Goal: Information Seeking & Learning: Learn about a topic

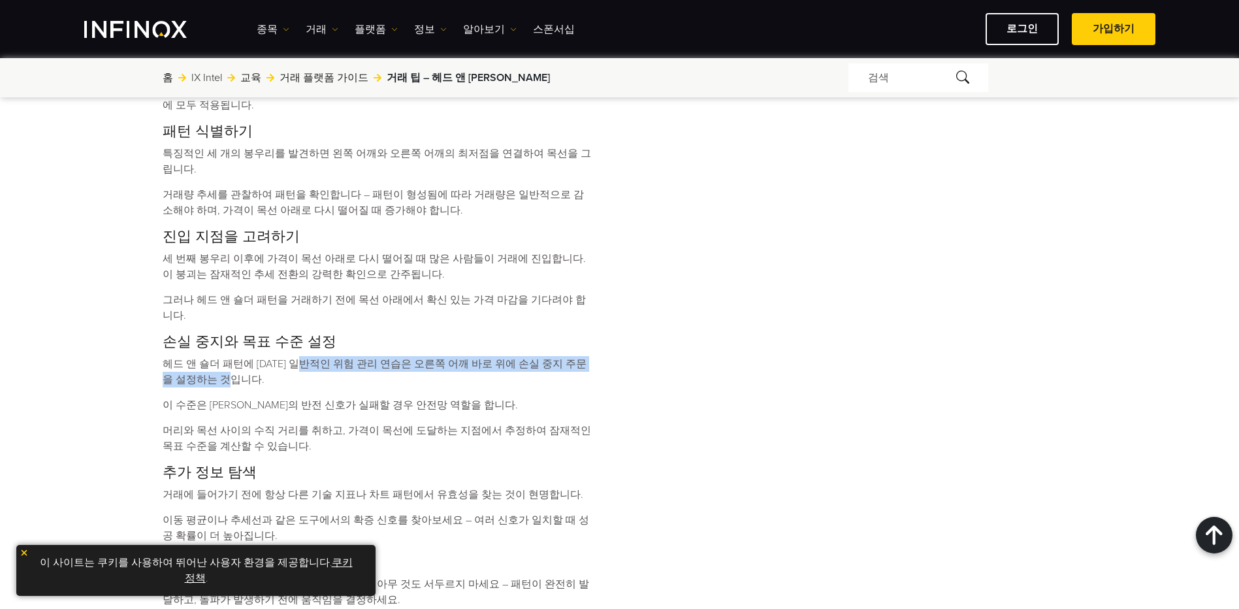
drag, startPoint x: 329, startPoint y: 353, endPoint x: 577, endPoint y: 385, distance: 250.3
click at [577, 385] on div "헤드 앤 숄더는 거래 패턴 중 하나입니다. 이 패턴이 왜 중요하며 어떻게 인식하고 거래에 적용할 수 있을까요? 헤드 앤 숄더 패턴이란? 헤드 …" at bounding box center [378, 210] width 430 height 1718
click at [575, 387] on div "헤드 앤 숄더는 거래 패턴 중 하나입니다. 이 패턴이 왜 중요하며 어떻게 인식하고 거래에 적용할 수 있을까요? 헤드 앤 숄더 패턴이란? 헤드 …" at bounding box center [378, 210] width 430 height 1718
click at [261, 348] on h3 "손실 중지와 목표 수준 설정" at bounding box center [378, 342] width 430 height 18
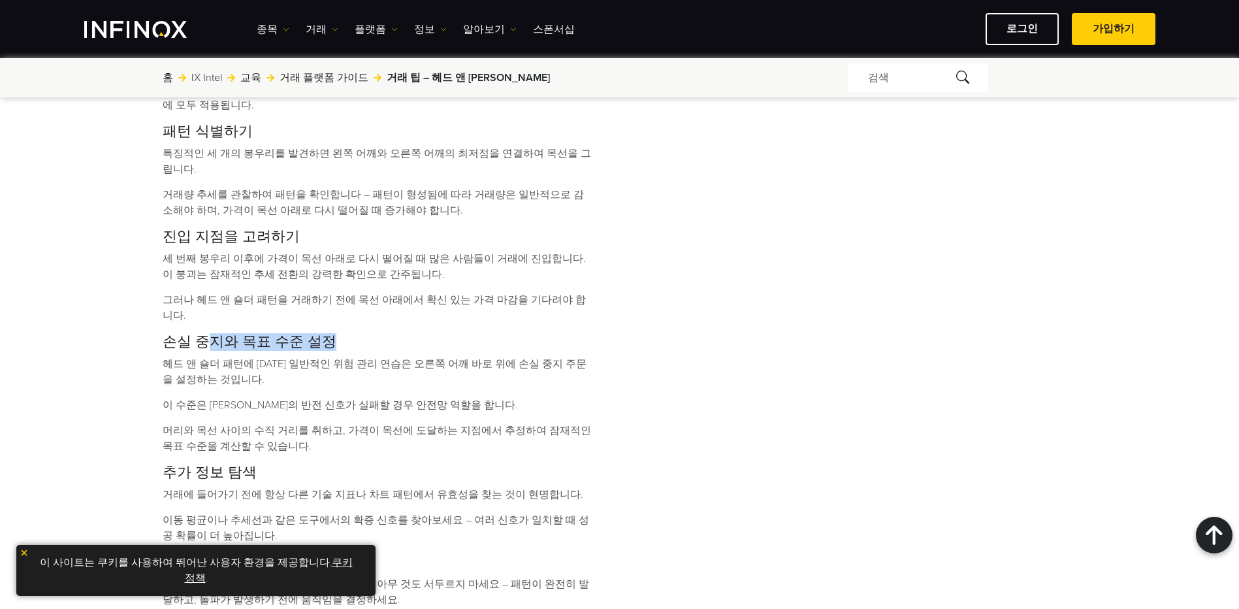
drag, startPoint x: 261, startPoint y: 348, endPoint x: 393, endPoint y: 347, distance: 131.9
click at [391, 346] on div "헤드 앤 숄더는 거래 패턴 중 하나입니다. 이 패턴이 왜 중요하며 어떻게 인식하고 거래에 적용할 수 있을까요? 헤드 앤 숄더 패턴이란? 헤드 …" at bounding box center [378, 210] width 430 height 1718
drag, startPoint x: 393, startPoint y: 347, endPoint x: 276, endPoint y: 368, distance: 119.4
click at [277, 370] on p "헤드 앤 숄더 패턴에 [DATE] 일반적인 위험 관리 연습은 오른쪽 어깨 바로 위에 손실 중지 주문을 설정하는 것입니다." at bounding box center [378, 371] width 430 height 31
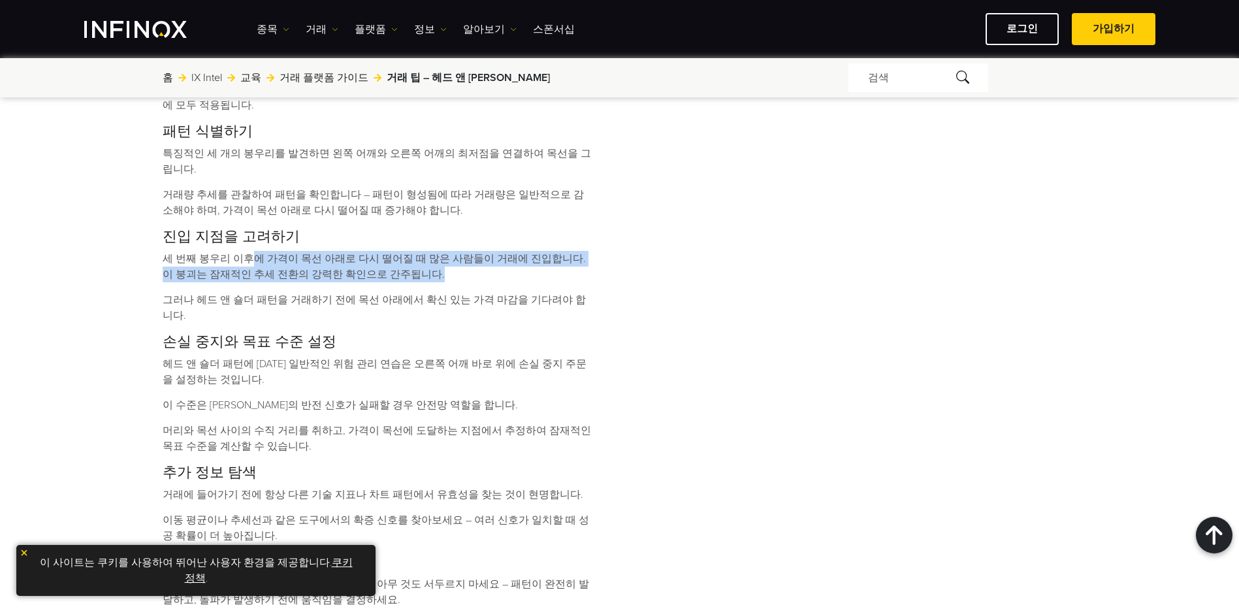
drag, startPoint x: 331, startPoint y: 251, endPoint x: 554, endPoint y: 274, distance: 223.9
click at [554, 274] on p "세 번째 봉우리 이후에 가격이 목선 아래로 다시 떨어질 때 많은 사람들이 거래에 진입합니다. 이 붕괴는 잠재적인 추세 전환의 강력한 확인으로 …" at bounding box center [378, 266] width 430 height 31
drag, startPoint x: 554, startPoint y: 274, endPoint x: 269, endPoint y: 295, distance: 285.5
click at [284, 295] on p "그러나 헤드 앤 숄더 패턴을 거래하기 전에 목선 아래에서 확신 있는 가격 마감을 기다려야 합니다." at bounding box center [378, 307] width 430 height 31
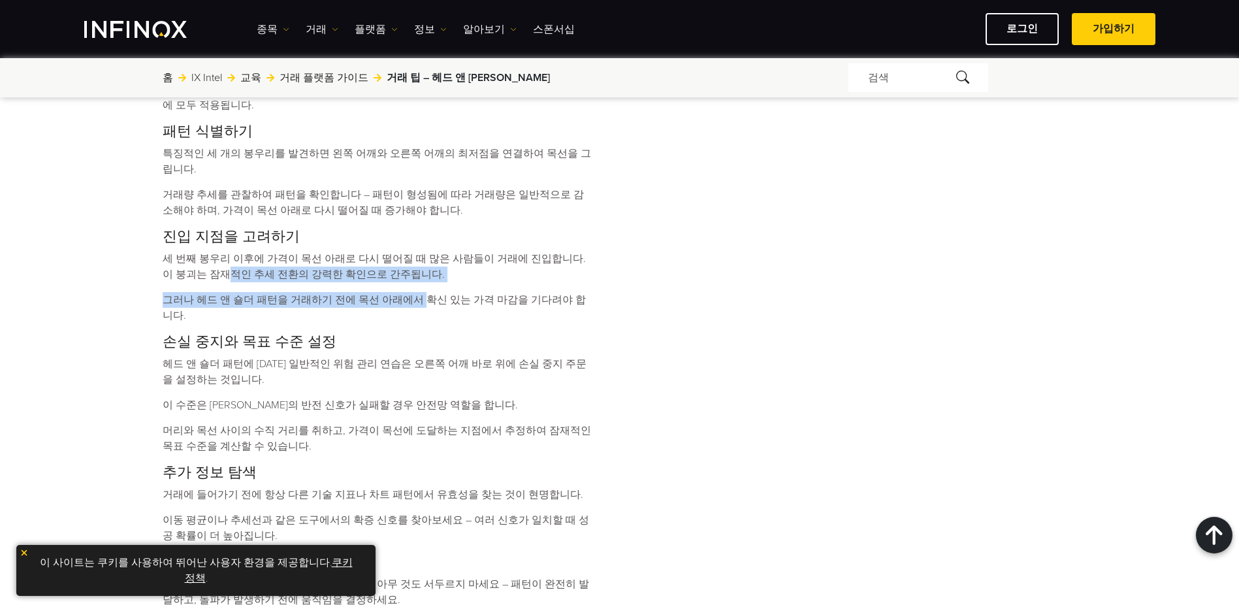
drag, startPoint x: 253, startPoint y: 273, endPoint x: 430, endPoint y: 292, distance: 178.0
click at [430, 292] on div "헤드 앤 숄더는 거래 패턴 중 하나입니다. 이 패턴이 왜 중요하며 어떻게 인식하고 거래에 적용할 수 있을까요? 헤드 앤 숄더 패턴이란? 헤드 …" at bounding box center [378, 210] width 430 height 1718
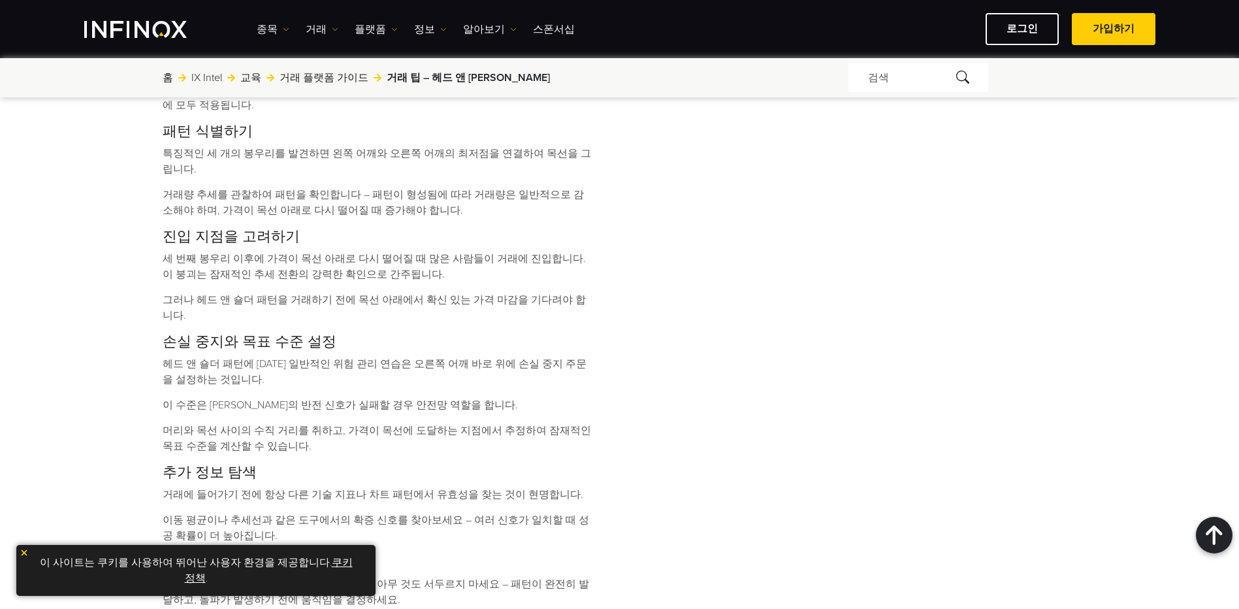
drag, startPoint x: 430, startPoint y: 292, endPoint x: 277, endPoint y: 313, distance: 154.3
click at [289, 313] on p "그러나 헤드 앤 숄더 패턴을 거래하기 전에 목선 아래에서 확신 있는 가격 마감을 기다려야 합니다." at bounding box center [378, 307] width 430 height 31
drag, startPoint x: 231, startPoint y: 305, endPoint x: 537, endPoint y: 308, distance: 306.3
click at [537, 308] on p "그러나 헤드 앤 숄더 패턴을 거래하기 전에 목선 아래에서 확신 있는 가격 마감을 기다려야 합니다." at bounding box center [378, 307] width 430 height 31
click at [538, 308] on p "그러나 헤드 앤 숄더 패턴을 거래하기 전에 목선 아래에서 확신 있는 가격 마감을 기다려야 합니다." at bounding box center [378, 307] width 430 height 31
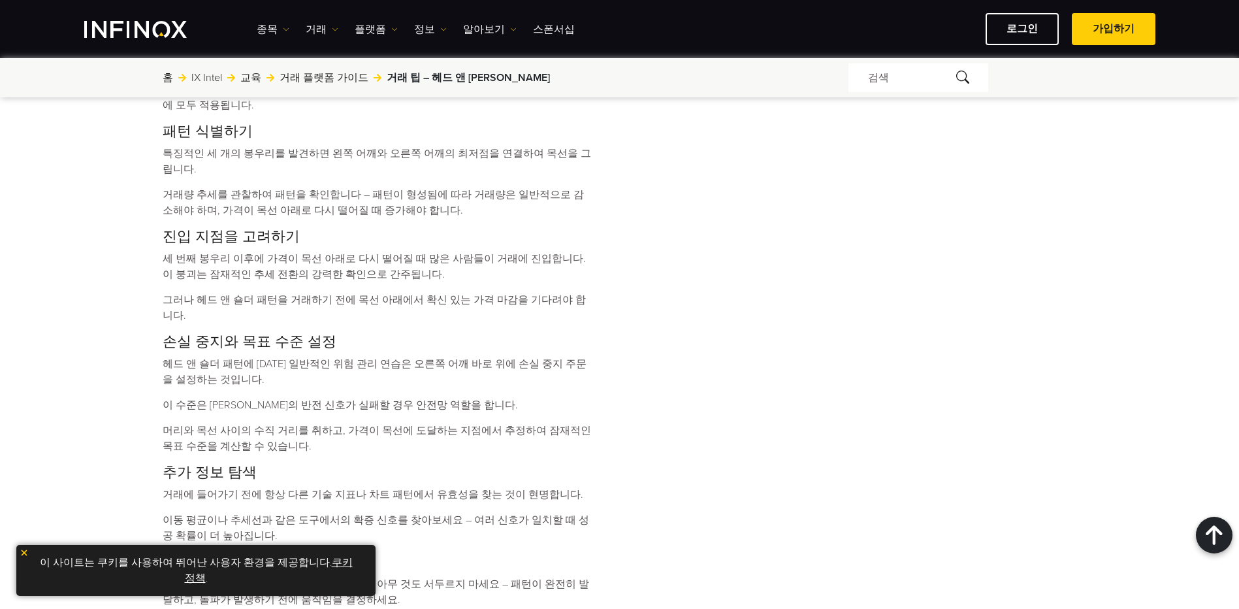
scroll to position [1306, 0]
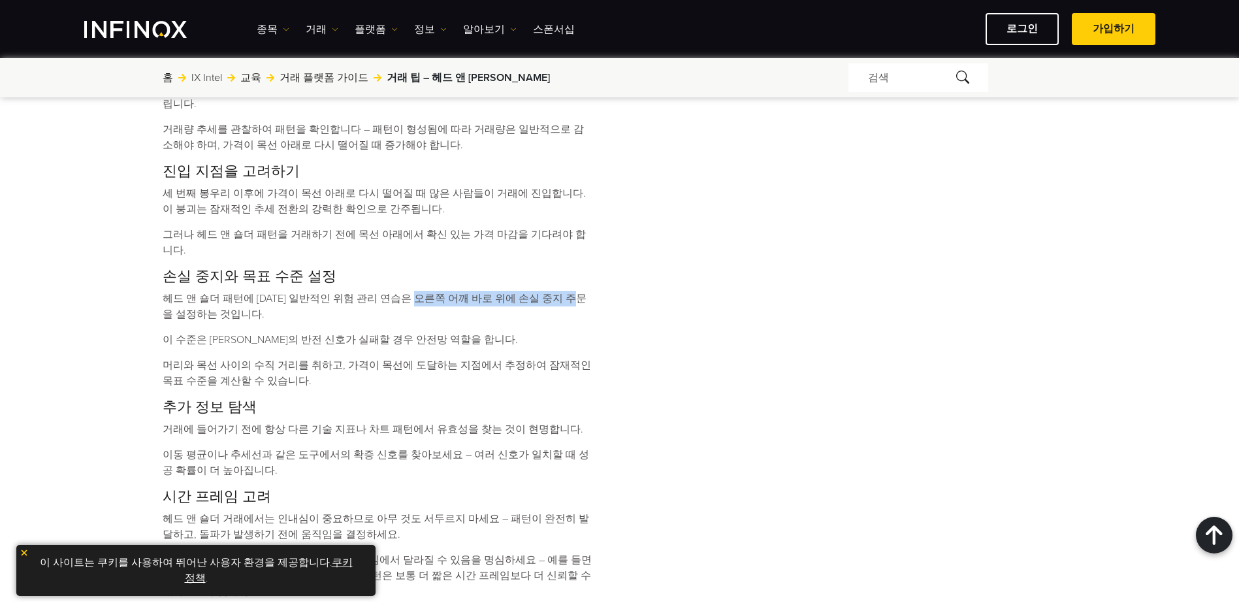
drag, startPoint x: 172, startPoint y: 307, endPoint x: 504, endPoint y: 307, distance: 331.1
click at [494, 306] on p "헤드 앤 숄더 패턴에 [DATE] 일반적인 위험 관리 연습은 오른쪽 어깨 바로 위에 손실 중지 주문을 설정하는 것입니다." at bounding box center [378, 306] width 430 height 31
drag, startPoint x: 504, startPoint y: 307, endPoint x: 475, endPoint y: 345, distance: 48.1
click at [475, 345] on p "이 수준은 [PERSON_NAME]의 반전 신호가 실패할 경우 안전망 역할을 합니다." at bounding box center [378, 340] width 430 height 16
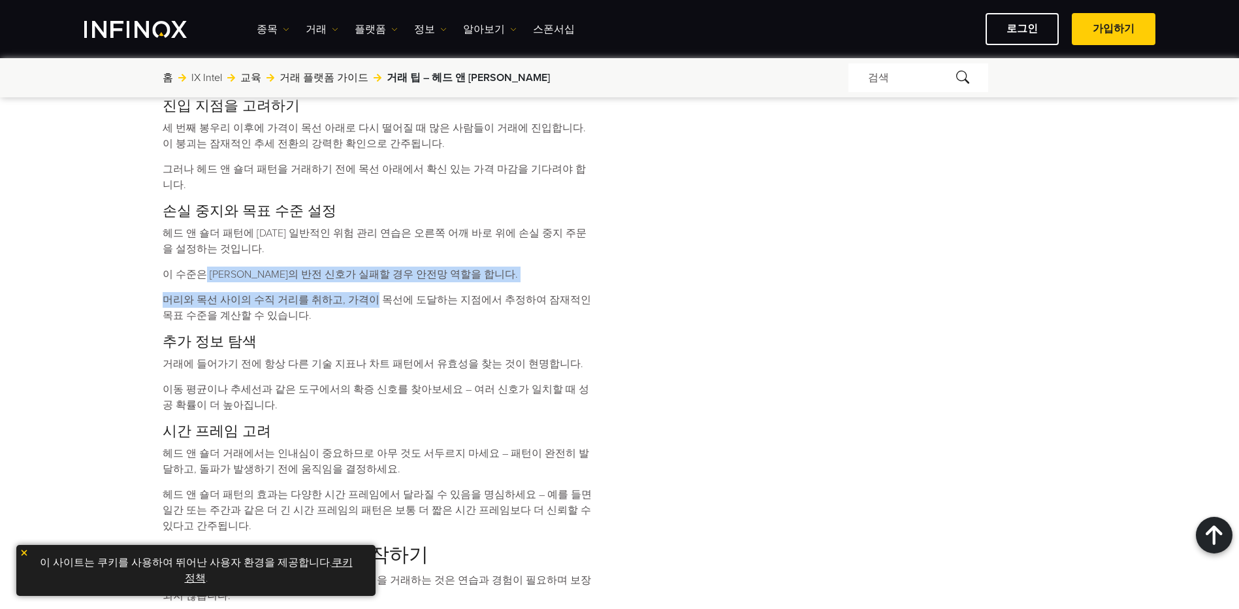
drag, startPoint x: 207, startPoint y: 274, endPoint x: 440, endPoint y: 289, distance: 232.9
click at [421, 289] on div "헤드 앤 숄더는 거래 패턴 중 하나입니다. 이 패턴이 왜 중요하며 어떻게 인식하고 거래에 적용할 수 있을까요? 헤드 앤 숄더 패턴이란? 헤드 …" at bounding box center [378, 80] width 430 height 1718
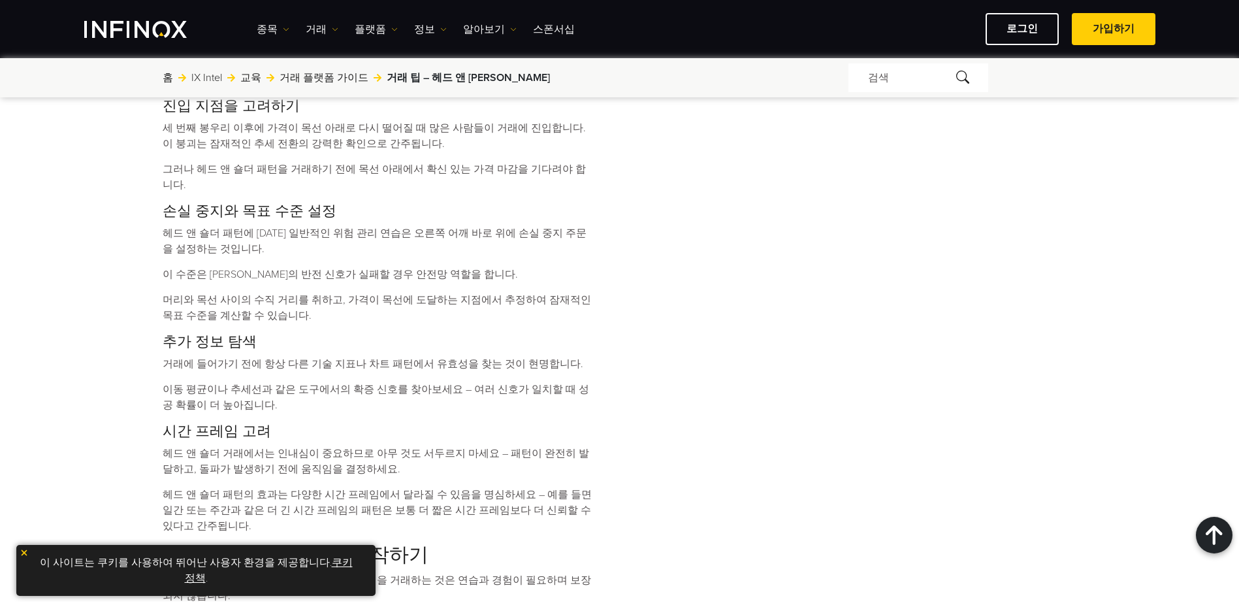
drag, startPoint x: 440, startPoint y: 289, endPoint x: 509, endPoint y: 292, distance: 70.0
click at [509, 292] on p "머리와 목선 사이의 수직 거리를 취하고, 가격이 목선에 도달하는 지점에서 추정하여 잠재적인 목표 수준을 계산할 수 있습니다." at bounding box center [378, 307] width 430 height 31
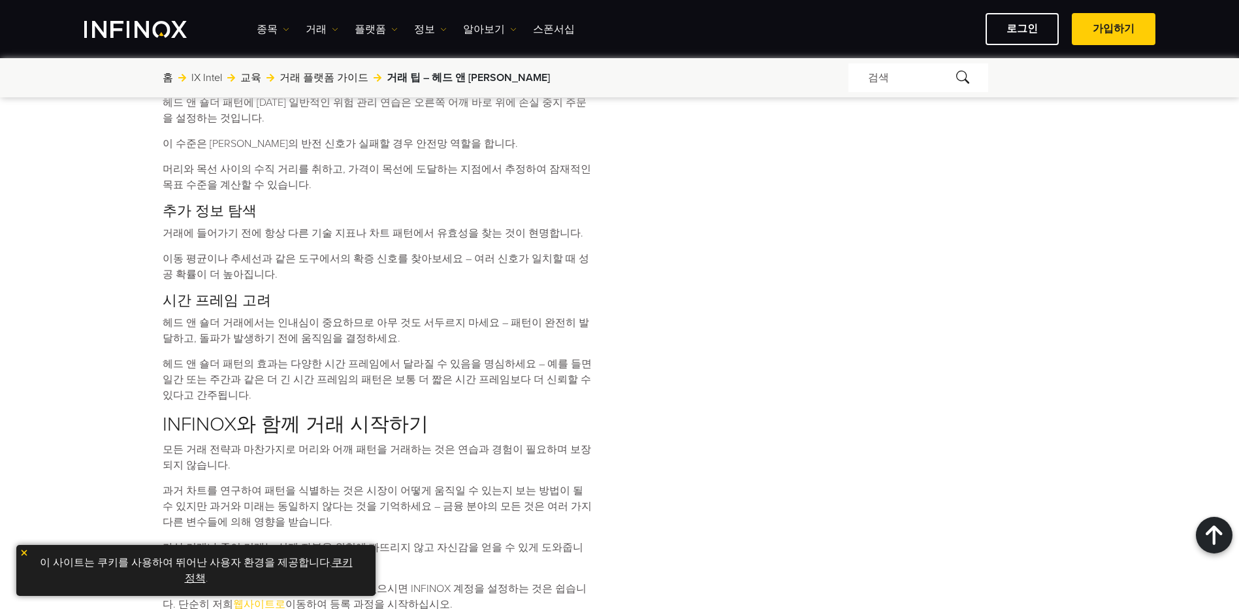
drag, startPoint x: 443, startPoint y: 234, endPoint x: 428, endPoint y: 231, distance: 15.4
